Goal: Task Accomplishment & Management: Use online tool/utility

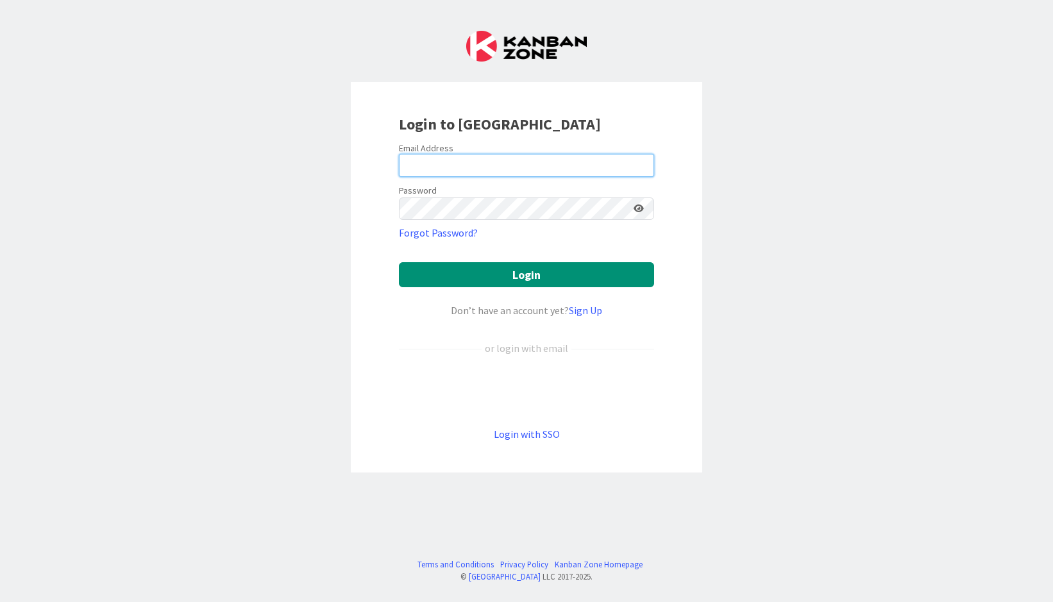
type input "[EMAIL_ADDRESS][DOMAIN_NAME]"
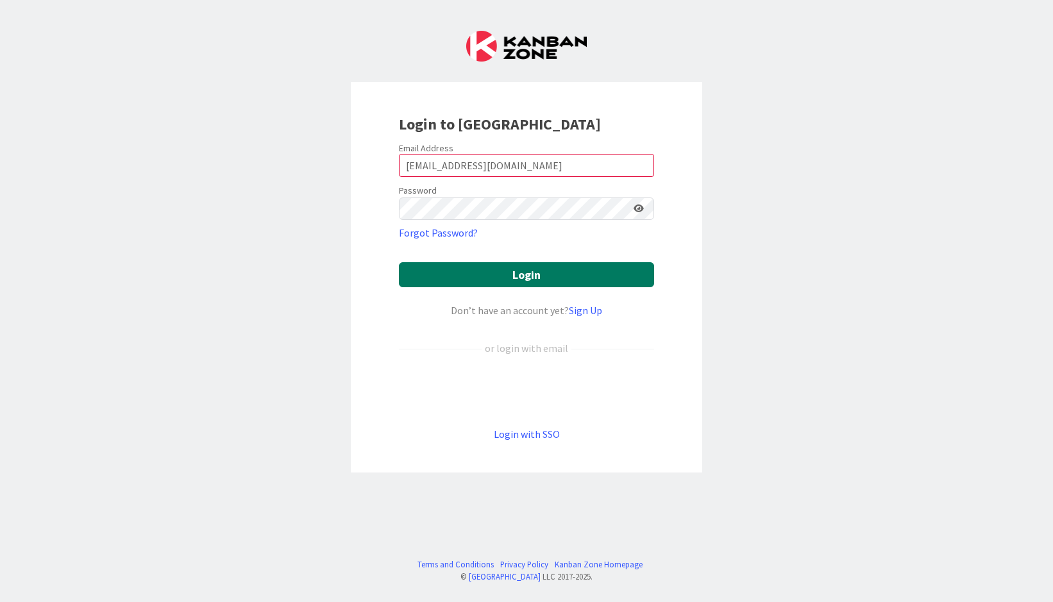
click at [560, 283] on button "Login" at bounding box center [526, 274] width 255 height 25
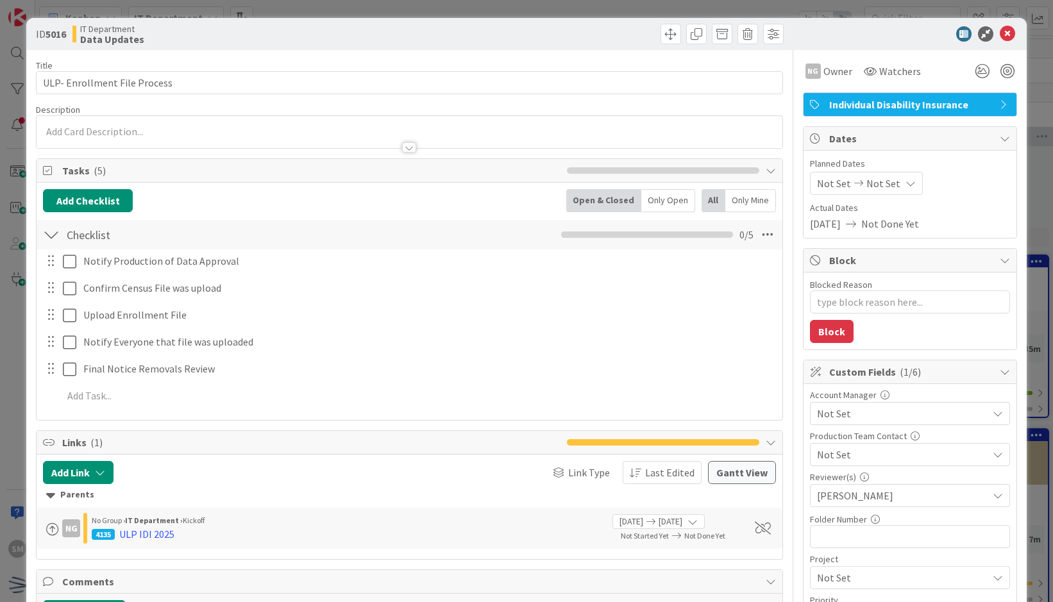
type textarea "x"
click at [1000, 34] on icon at bounding box center [1007, 33] width 15 height 15
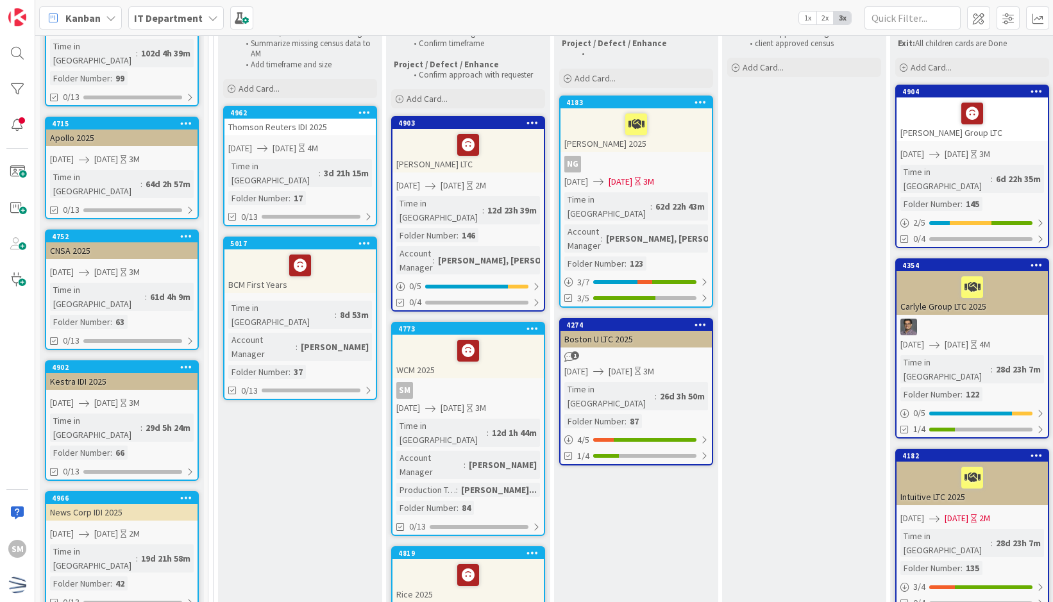
scroll to position [171, 0]
